Goal: Task Accomplishment & Management: Use online tool/utility

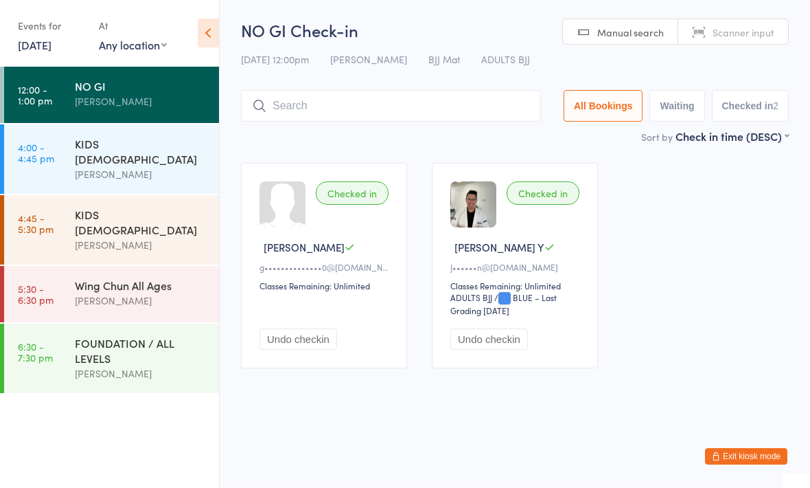
click at [158, 128] on div "KIDS [DEMOGRAPHIC_DATA] [PERSON_NAME]" at bounding box center [147, 159] width 144 height 69
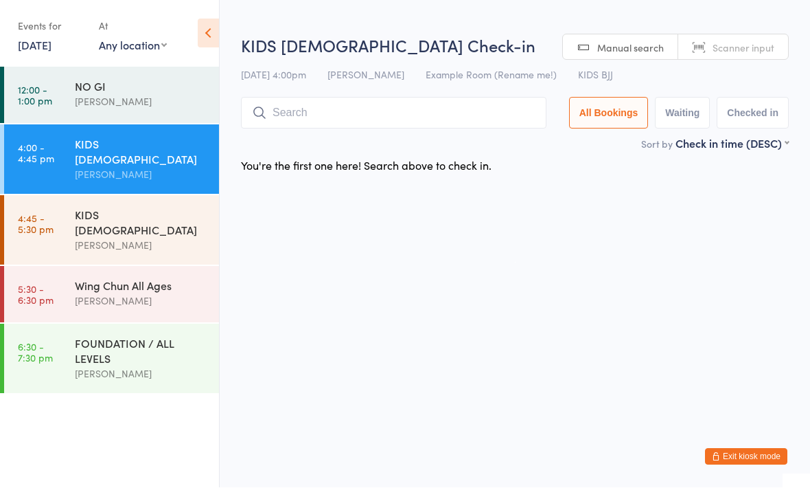
click at [161, 89] on div "NO GI" at bounding box center [141, 86] width 133 height 15
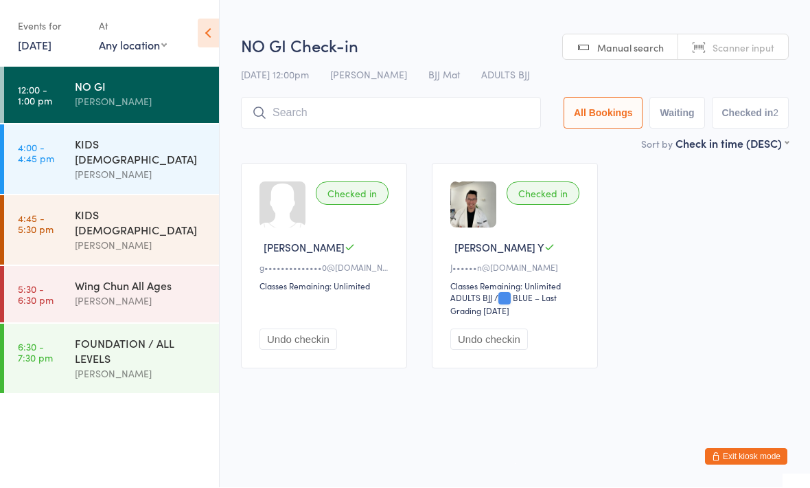
click at [175, 167] on div "[PERSON_NAME]" at bounding box center [141, 175] width 133 height 16
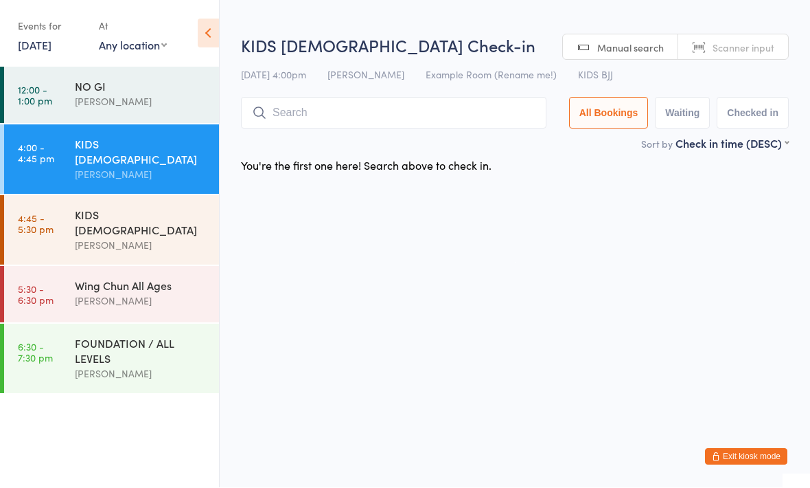
click at [319, 114] on input "search" at bounding box center [394, 114] width 306 height 32
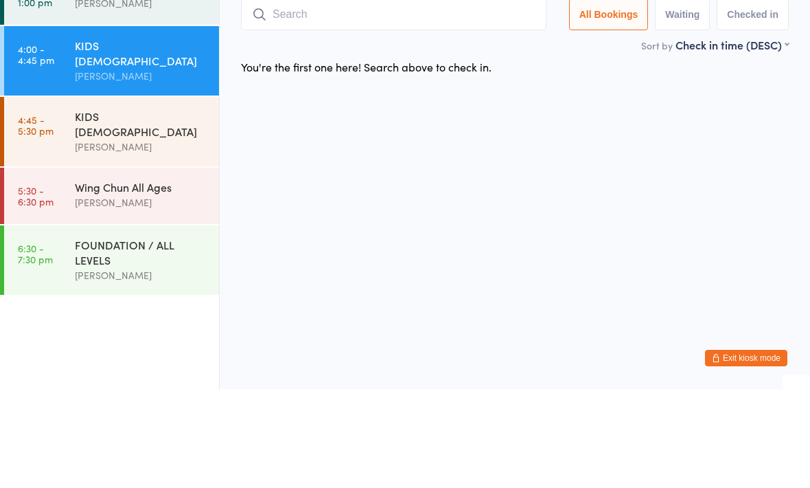
click at [152, 94] on div "[PERSON_NAME]" at bounding box center [141, 102] width 133 height 16
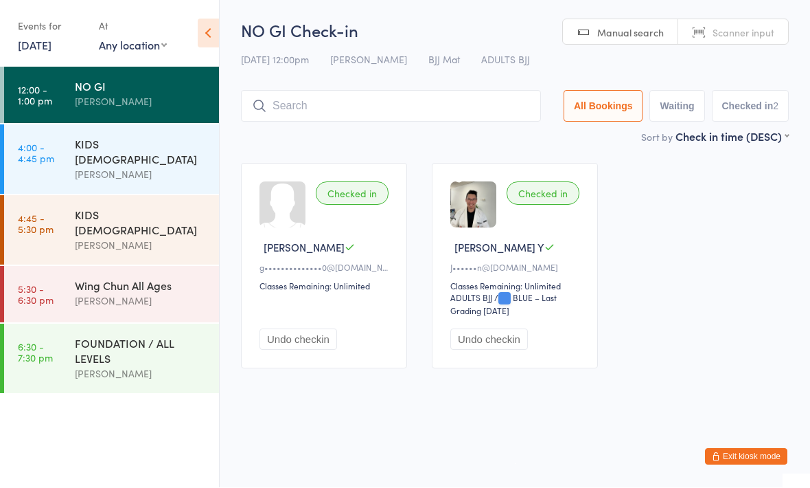
click at [173, 167] on div "[PERSON_NAME]" at bounding box center [141, 175] width 133 height 16
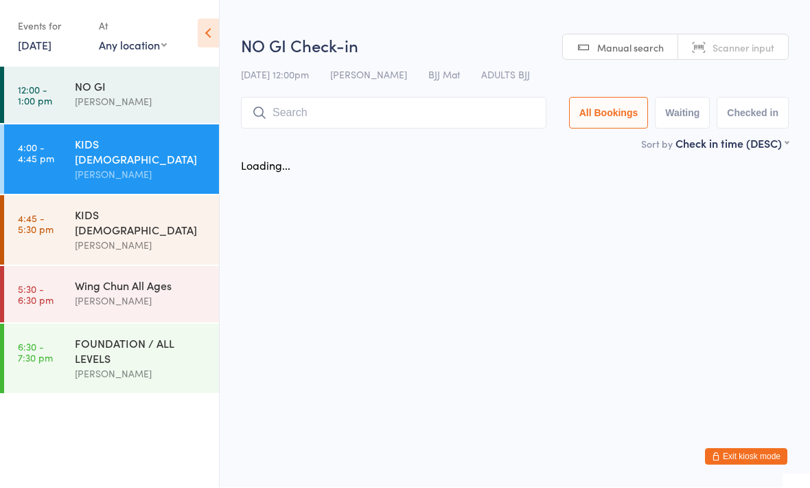
click at [344, 106] on input "search" at bounding box center [394, 114] width 306 height 32
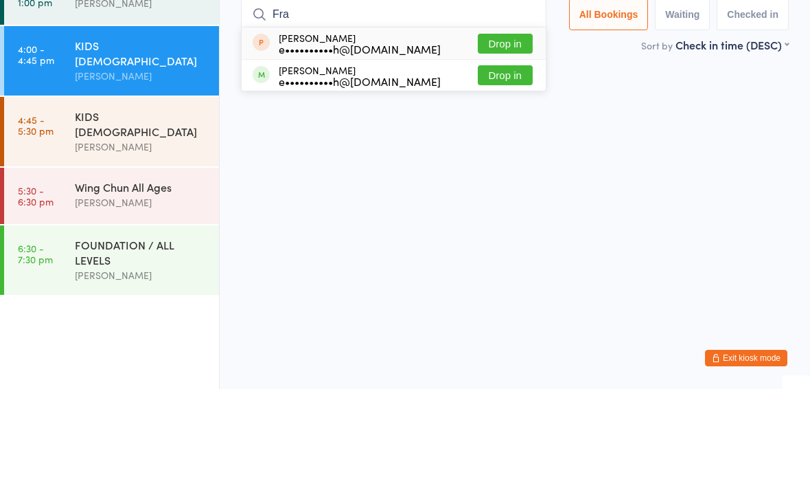
type input "Fra"
click at [505, 164] on button "Drop in" at bounding box center [505, 174] width 55 height 20
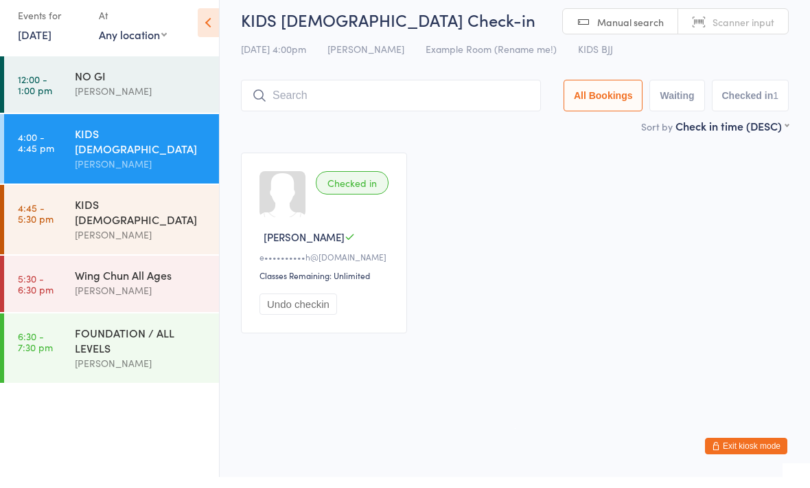
click at [144, 94] on div "[PERSON_NAME]" at bounding box center [141, 102] width 133 height 16
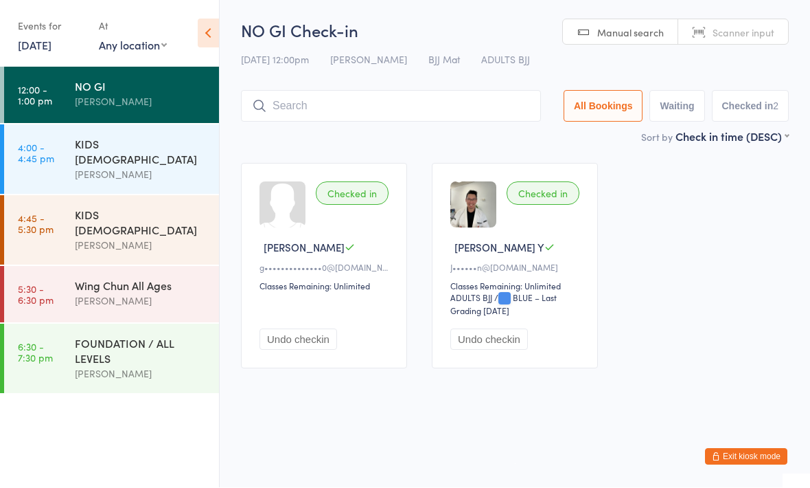
click at [330, 348] on button "Undo checkin" at bounding box center [299, 339] width 78 height 21
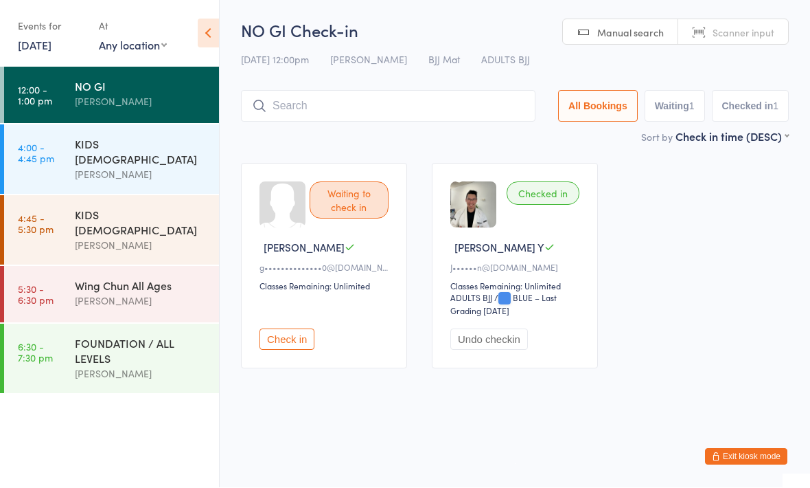
click at [168, 146] on div "KIDS [DEMOGRAPHIC_DATA]" at bounding box center [141, 152] width 133 height 30
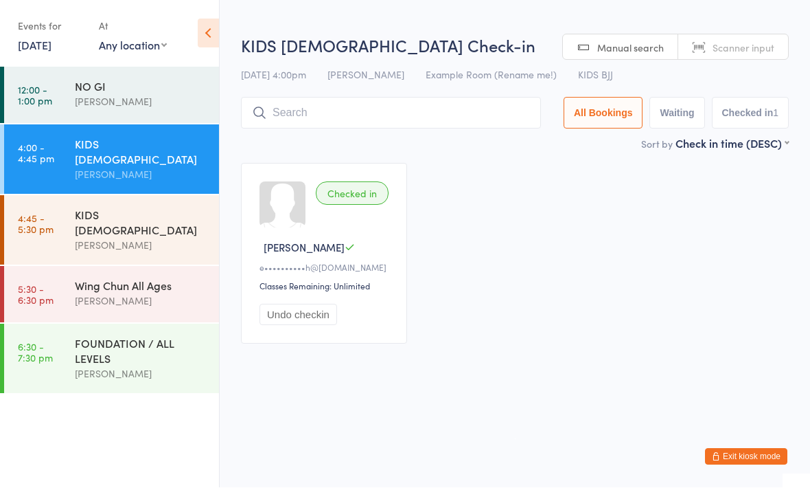
click at [354, 115] on input "search" at bounding box center [391, 114] width 300 height 32
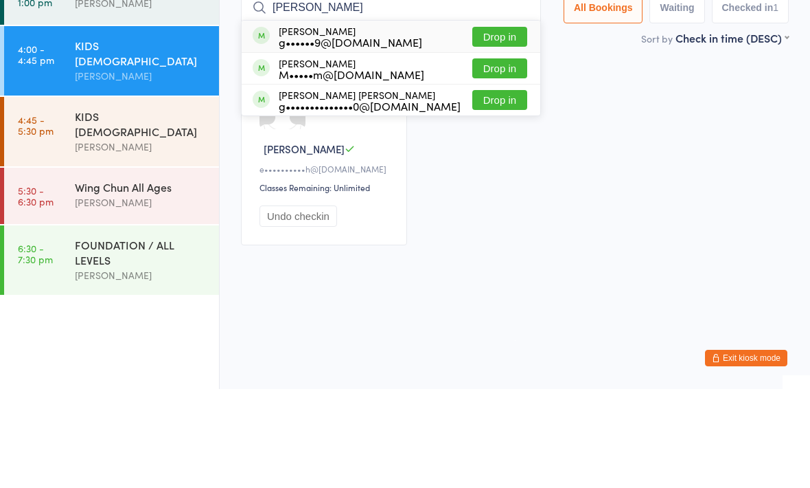
type input "[PERSON_NAME]"
click at [504, 189] on button "Drop in" at bounding box center [500, 199] width 55 height 20
